Goal: Find specific page/section: Find specific page/section

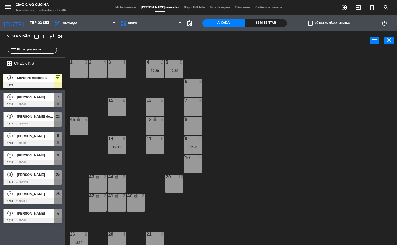
click at [41, 76] on span "Silvestre modestia" at bounding box center [35, 77] width 37 height 5
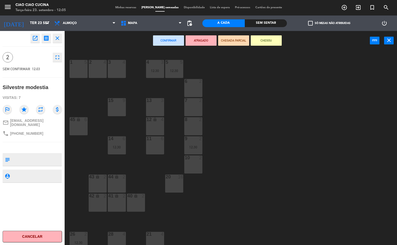
click at [283, 205] on div "1 5 2 4 3 4 5 5 12:30 4 3 12:30 6 2 13 3 7 2 15 9 12 lock 4 8 2 45 lock 6 14 6 …" at bounding box center [233, 148] width 329 height 195
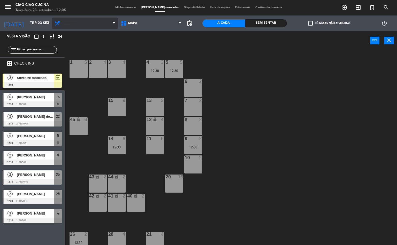
click at [71, 24] on span "Almoço" at bounding box center [70, 23] width 14 height 4
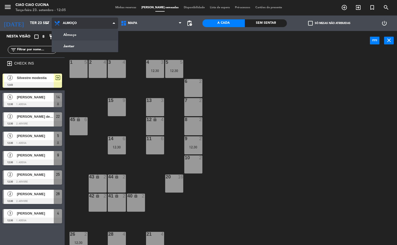
click at [80, 37] on ng-component "menu Ciao Ciao Cucina Terça-feira 23. setembro - 12:05 Minhas reservas Mesas se…" at bounding box center [198, 123] width 397 height 246
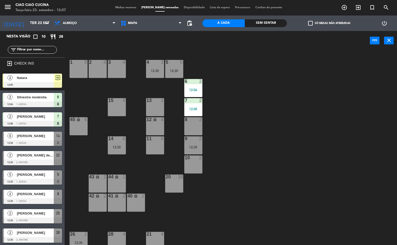
click at [33, 79] on span "Naiara" at bounding box center [35, 77] width 37 height 5
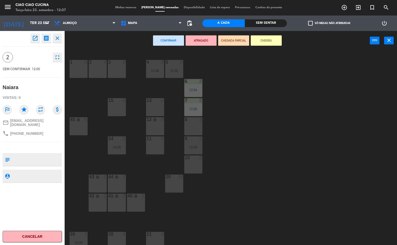
click at [328, 128] on div "1 5 2 4 3 4 5 5 12:30 4 3 12:30 6 2 12:04 13 3 7 2 12:06 15 9 12 lock 4 8 2 45 …" at bounding box center [233, 148] width 329 height 195
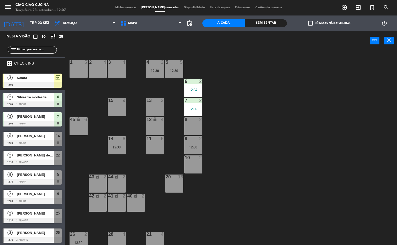
click at [32, 122] on div at bounding box center [32, 124] width 59 height 6
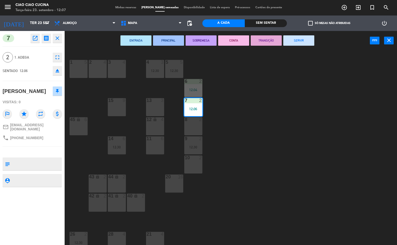
click at [330, 127] on div "1 5 2 4 3 4 5 5 12:30 4 3 12:30 6 2 12:04 13 3 7 2 12:06 15 9 12 lock 4 8 2 45 …" at bounding box center [233, 148] width 329 height 195
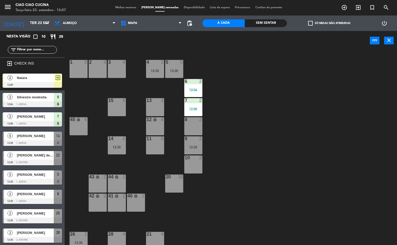
click at [27, 143] on div at bounding box center [32, 143] width 59 height 6
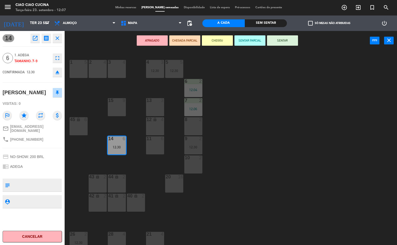
click at [328, 128] on div "1 5 2 4 3 4 5 5 12:30 4 3 12:30 6 2 12:04 13 3 7 2 12:06 15 9 12 lock 4 8 2 45 …" at bounding box center [233, 148] width 329 height 195
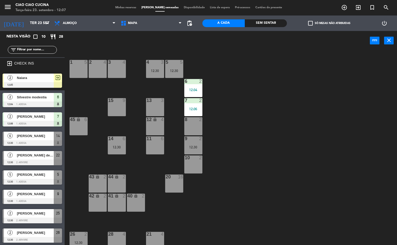
click at [26, 138] on span "[PERSON_NAME]" at bounding box center [35, 135] width 37 height 5
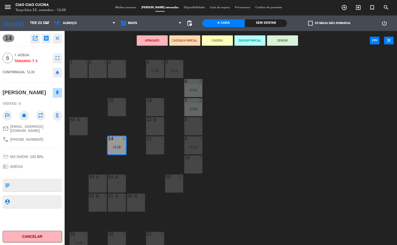
click at [314, 128] on div "1 5 2 4 3 4 5 5 12:30 4 3 12:30 6 2 12:04 13 3 7 2 12:06 15 9 12 lock 4 8 2 45 …" at bounding box center [233, 148] width 329 height 195
